Goal: Find specific page/section: Find specific page/section

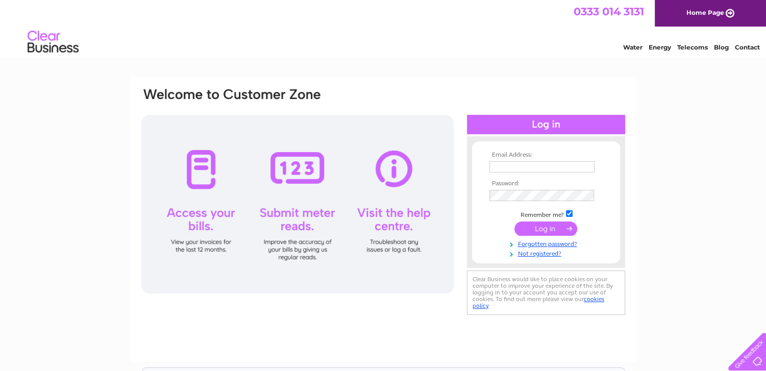
type input "[EMAIL_ADDRESS][DOMAIN_NAME]"
click at [559, 230] on input "submit" at bounding box center [546, 229] width 63 height 14
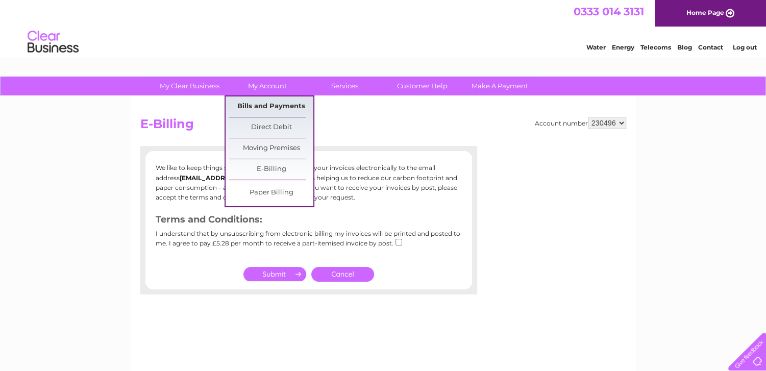
click at [276, 105] on link "Bills and Payments" at bounding box center [271, 106] width 84 height 20
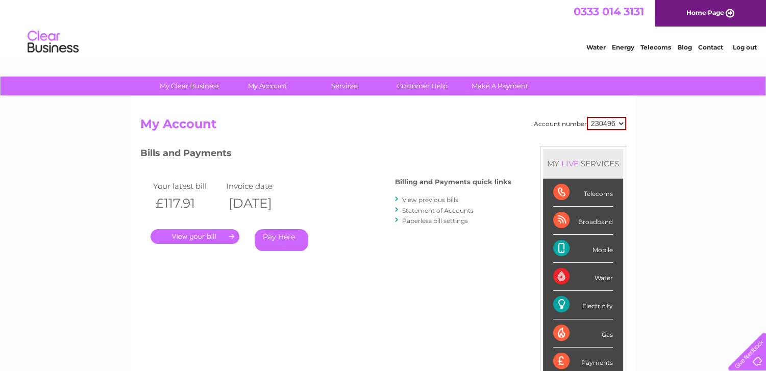
click at [211, 234] on link "." at bounding box center [195, 236] width 89 height 15
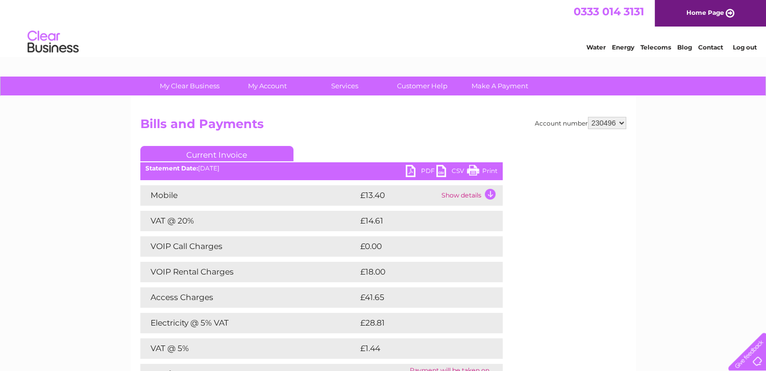
click at [476, 167] on link "Print" at bounding box center [482, 172] width 31 height 15
